Goal: Information Seeking & Learning: Learn about a topic

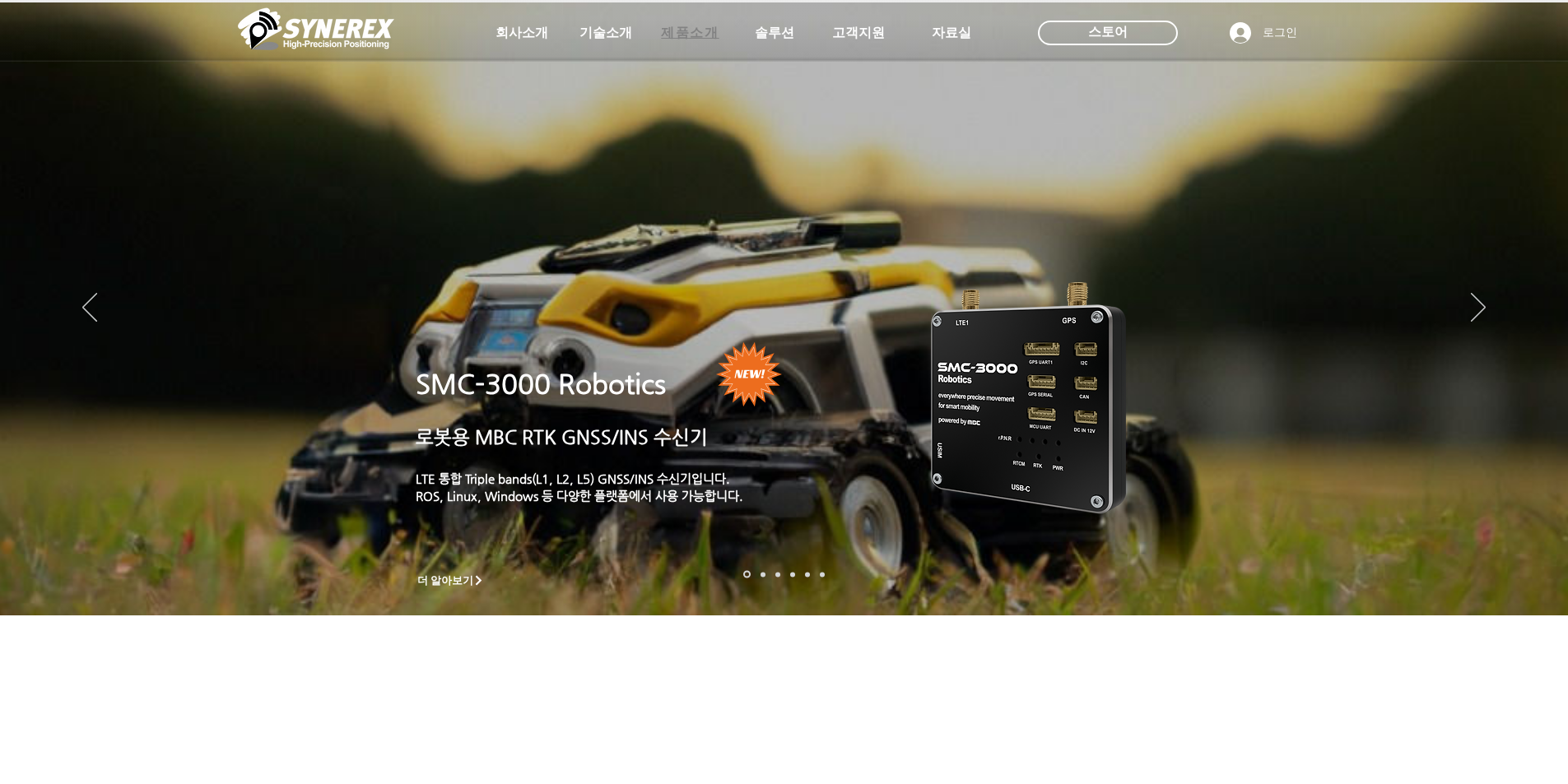
click at [709, 34] on span "제품소개" at bounding box center [690, 33] width 57 height 17
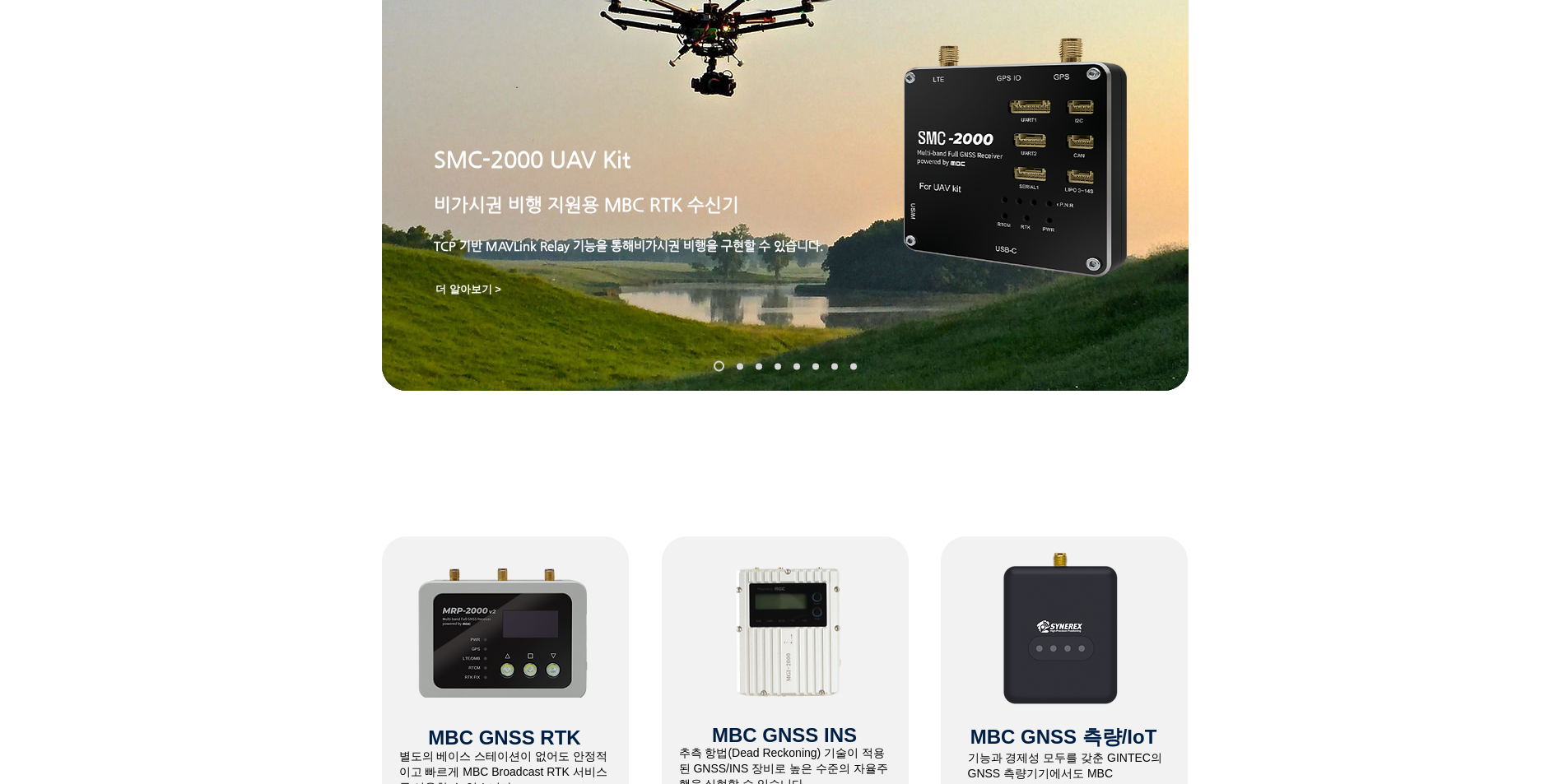
click at [743, 366] on link "SynRTK" at bounding box center [740, 366] width 7 height 7
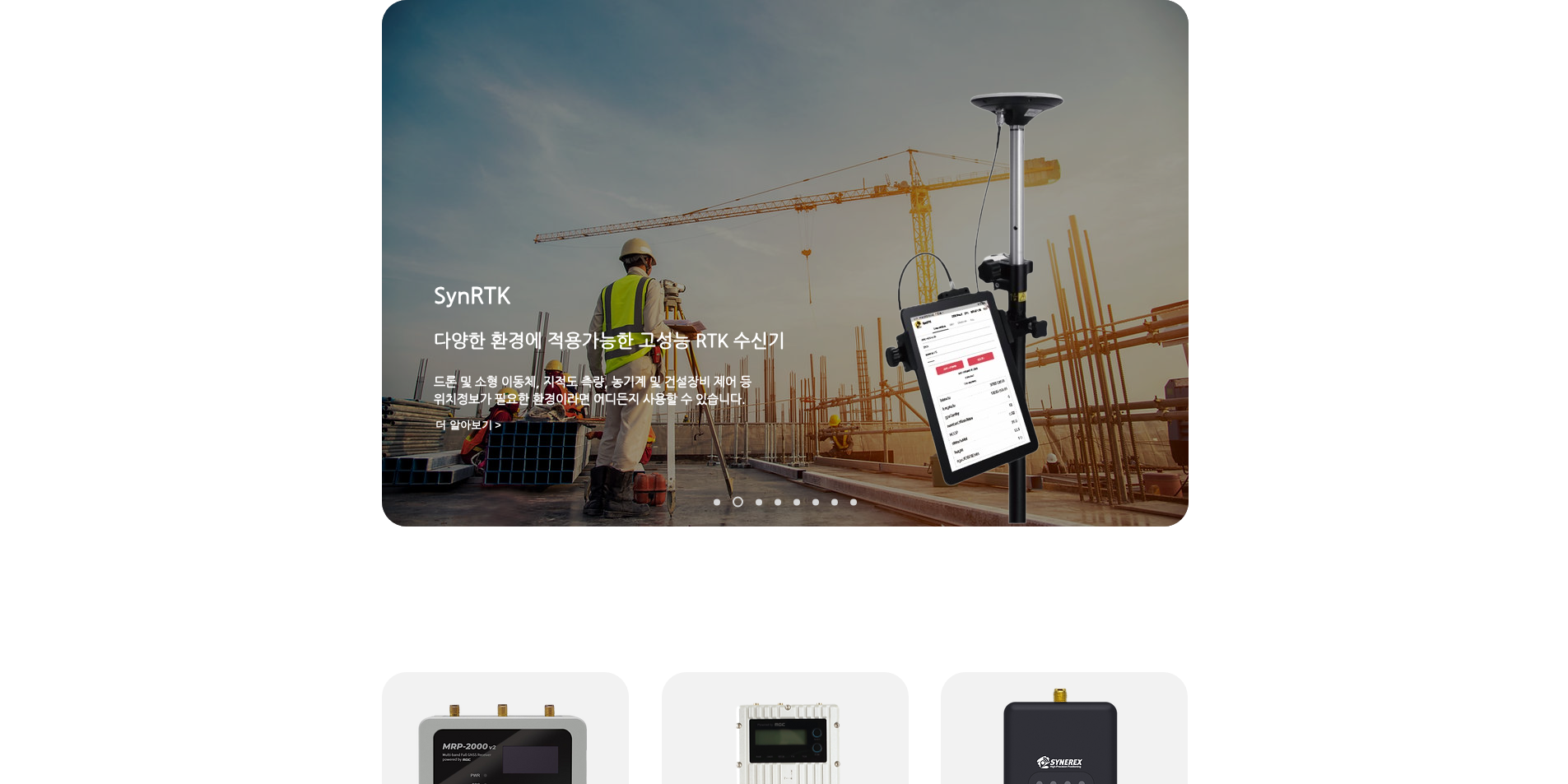
click at [757, 499] on link "MGI-2000" at bounding box center [759, 502] width 7 height 7
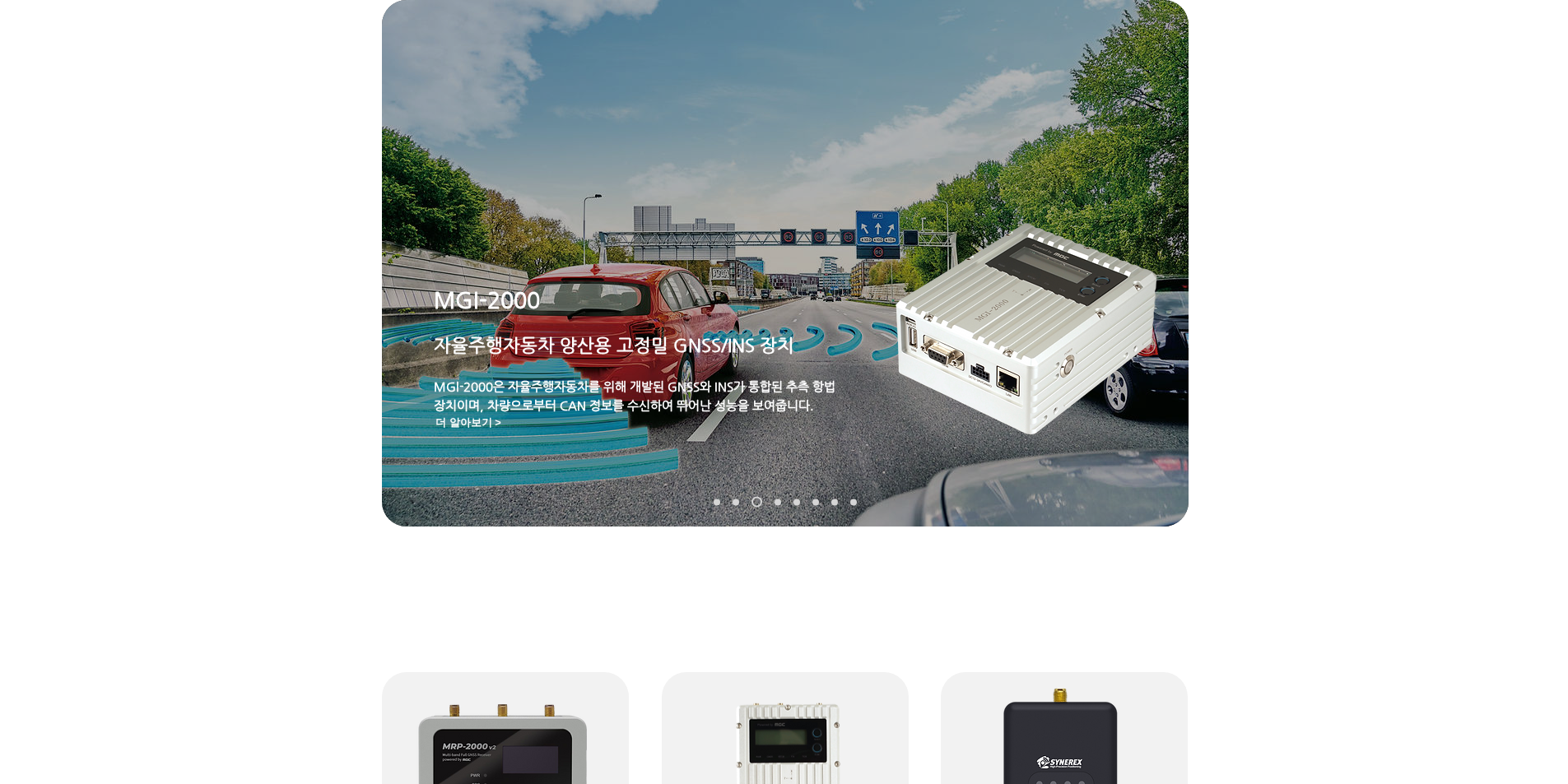
click at [780, 502] on link "MRP-2000" at bounding box center [778, 502] width 7 height 7
click at [797, 502] on link "TDR-3000" at bounding box center [797, 502] width 7 height 7
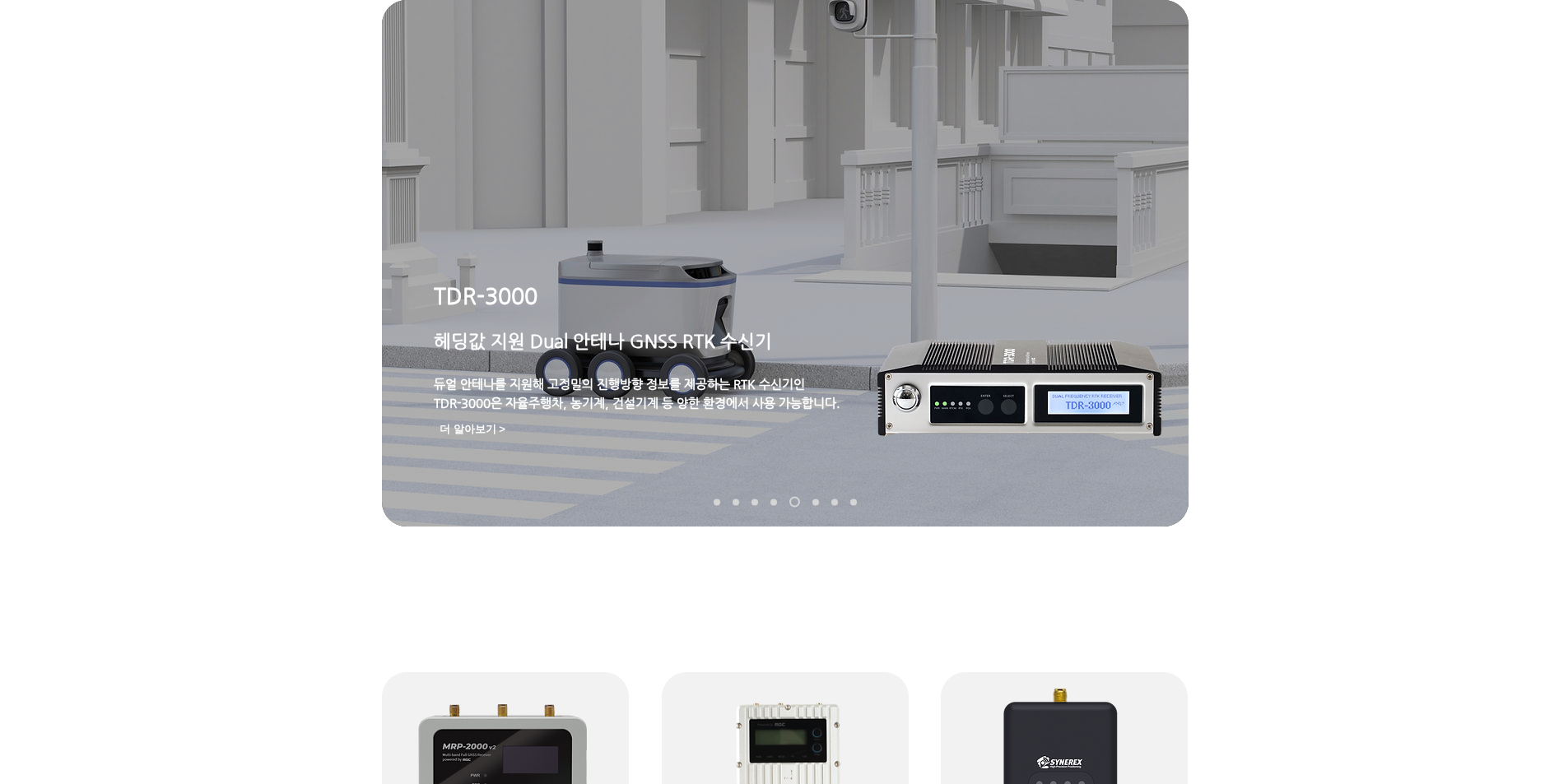
click at [815, 503] on link "MDU-2000" at bounding box center [816, 502] width 7 height 7
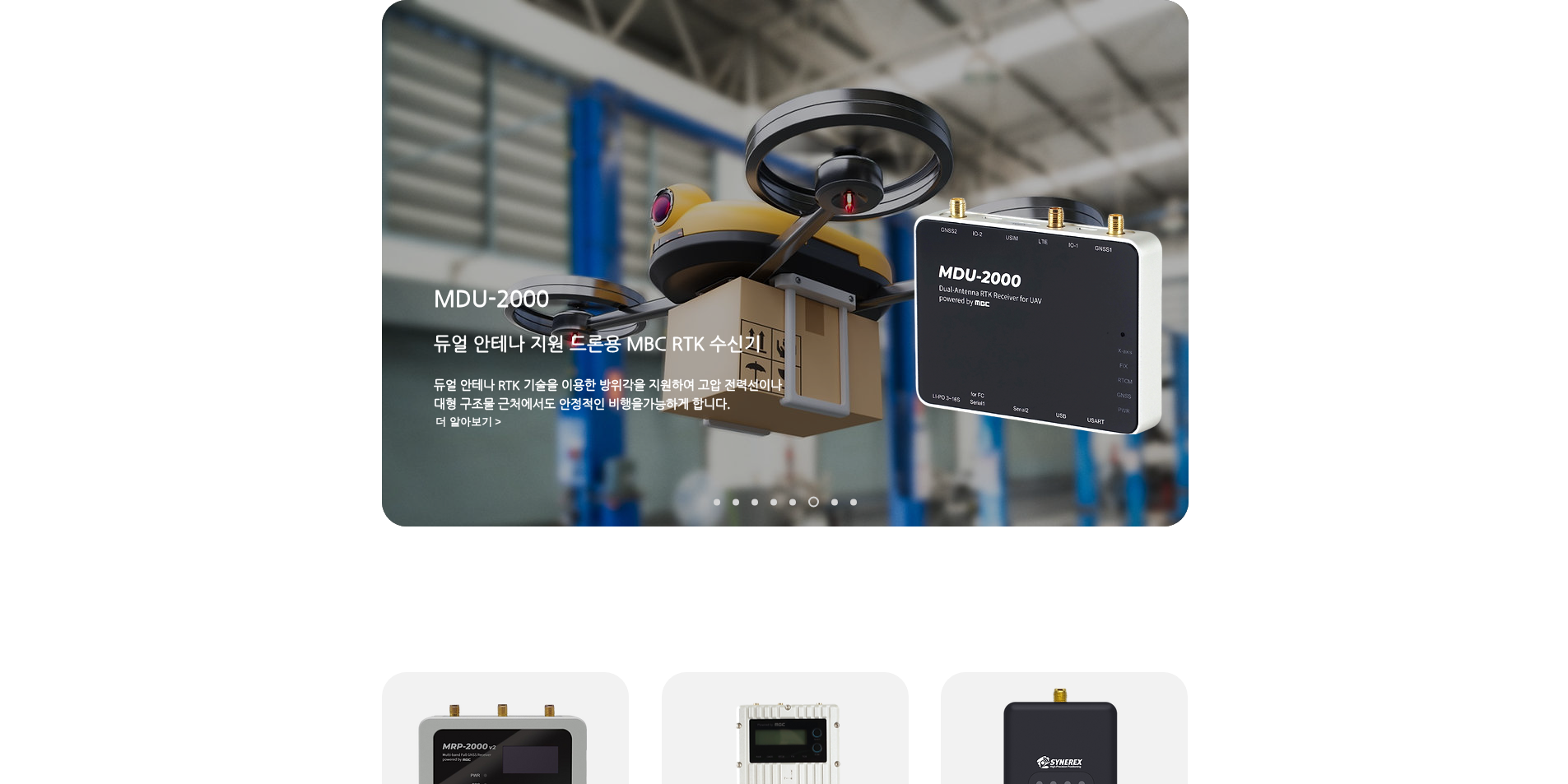
click at [835, 504] on link "TDR-2000" at bounding box center [835, 502] width 7 height 7
